Goal: Task Accomplishment & Management: Complete application form

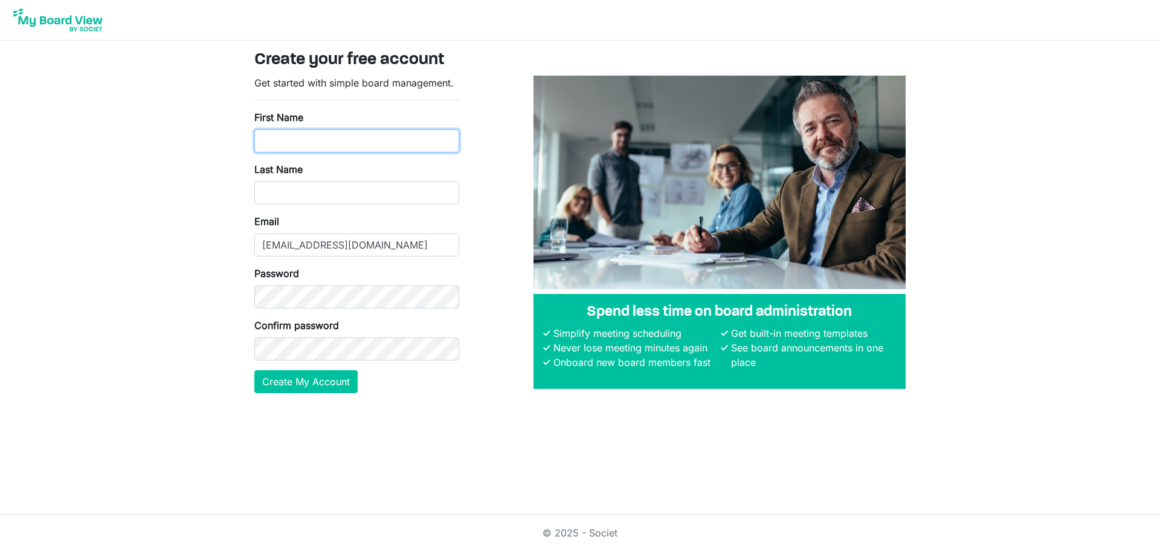
click at [369, 144] on input "First Name" at bounding box center [356, 140] width 205 height 23
type input "Ted"
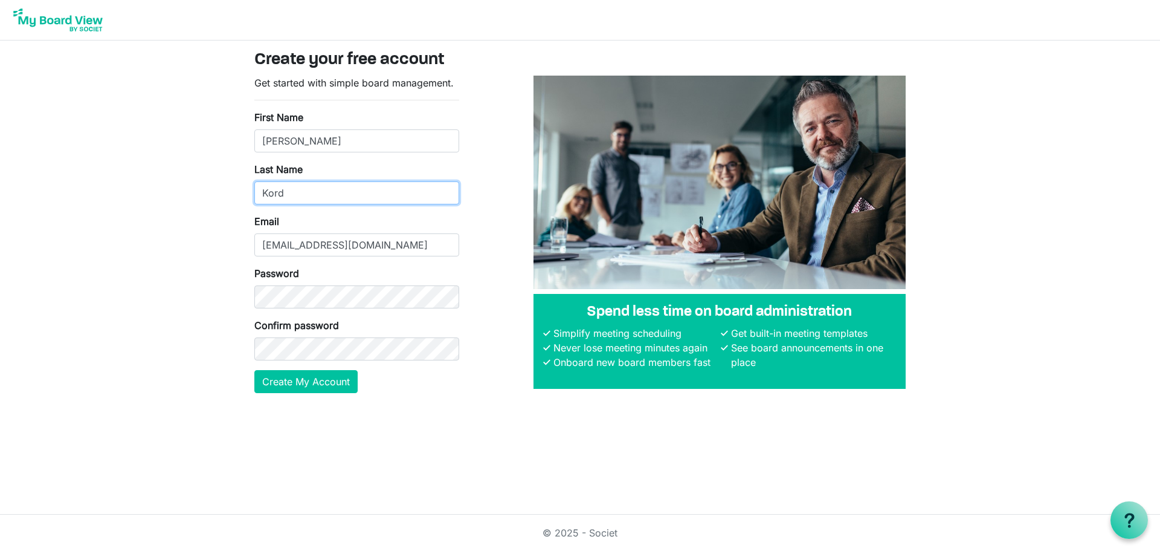
type input "Kord"
click at [256, 411] on main "Create your free account Get started with simple board management. First Name T…" at bounding box center [580, 226] width 671 height 372
click at [298, 390] on button "Create My Account" at bounding box center [305, 381] width 103 height 23
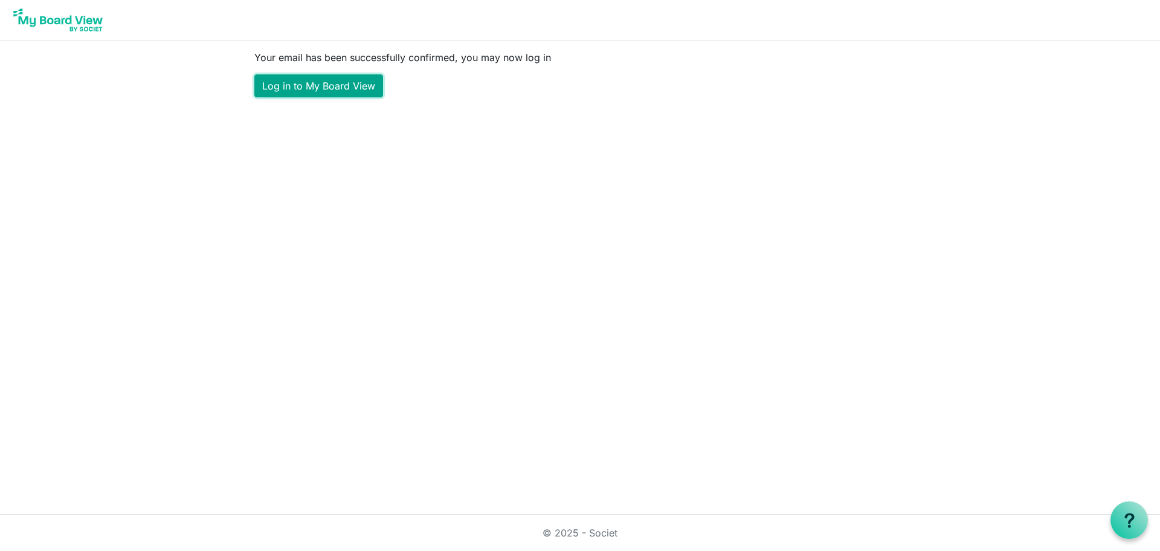
click at [315, 83] on link "Log in to My Board View" at bounding box center [318, 85] width 129 height 23
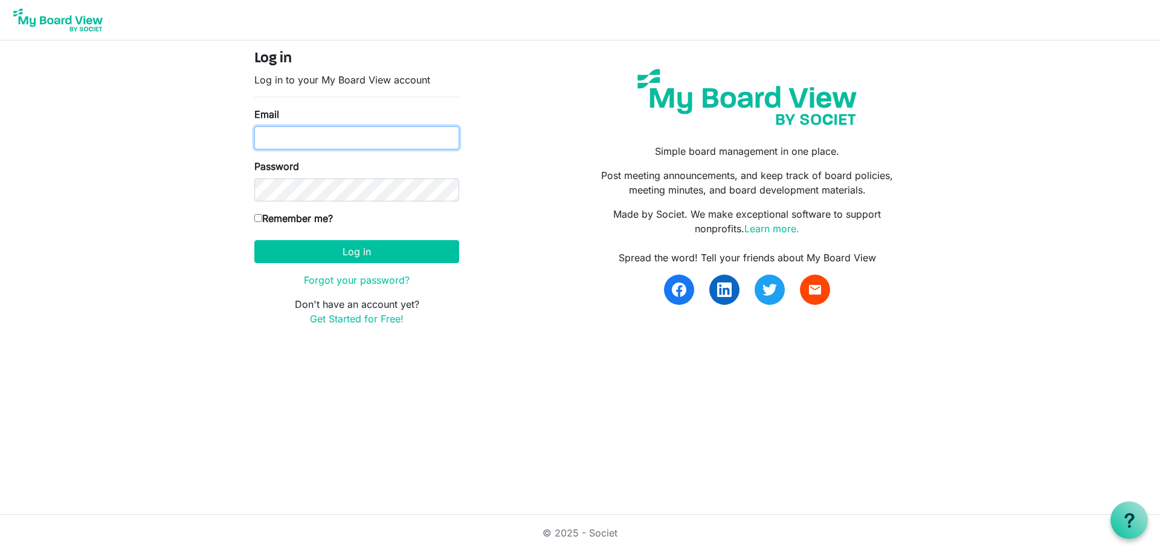
click at [340, 143] on input "Email" at bounding box center [356, 137] width 205 height 23
click at [354, 144] on input "Email" at bounding box center [356, 137] width 205 height 23
click at [375, 138] on input "Email" at bounding box center [356, 137] width 205 height 23
paste input "tripihsaafoundation@gmail.com."
type input "tripihsaafoundation@gmail.com"
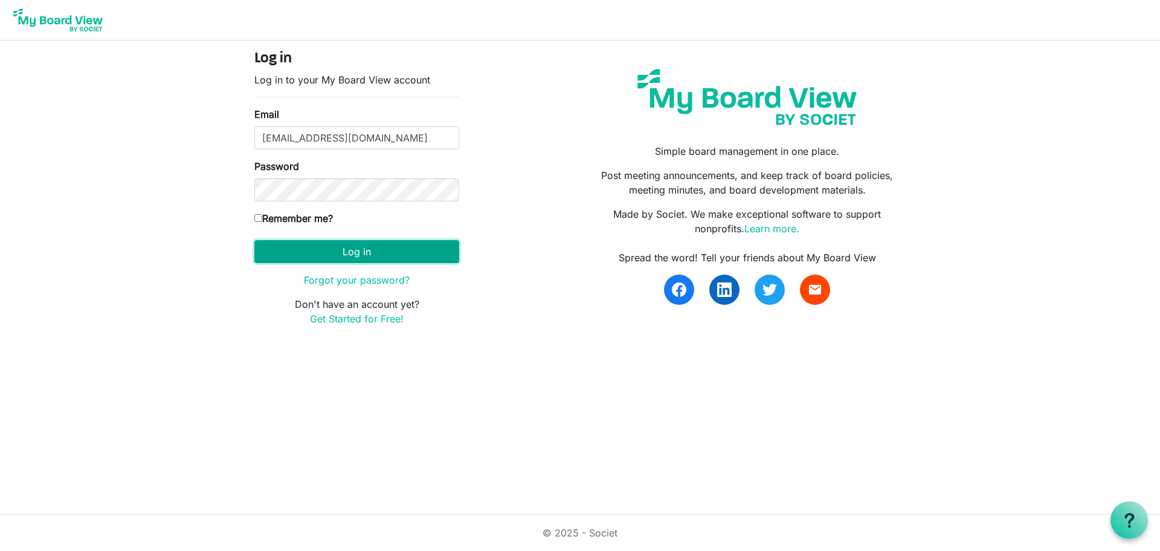
click at [294, 245] on button "Log in" at bounding box center [356, 251] width 205 height 23
